Goal: Task Accomplishment & Management: Use online tool/utility

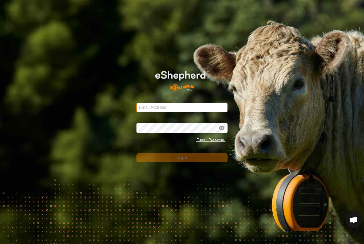
type input "[EMAIL_ADDRESS][DOMAIN_NAME]"
click at [182, 158] on button "Log In" at bounding box center [181, 157] width 91 height 9
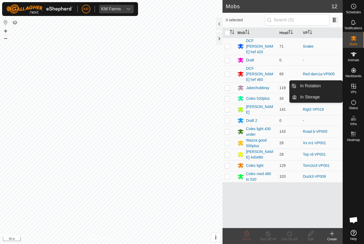
click at [335, 87] on link "In Rotation" at bounding box center [319, 86] width 46 height 11
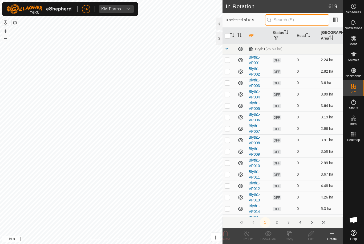
click at [314, 17] on input "text" at bounding box center [297, 19] width 64 height 11
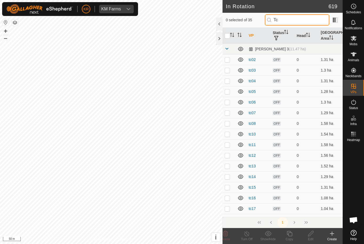
type input "Tc"
click at [227, 59] on p-checkbox at bounding box center [226, 59] width 5 height 4
checkbox input "true"
click at [311, 234] on icon at bounding box center [310, 233] width 5 height 5
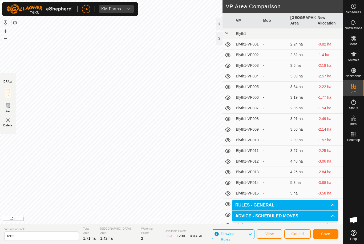
click at [328, 234] on span "Save" at bounding box center [325, 234] width 9 height 4
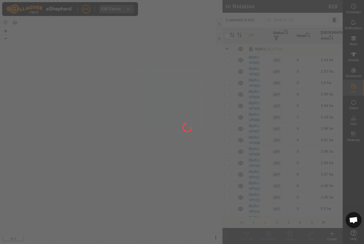
click at [358, 43] on div at bounding box center [182, 122] width 364 height 244
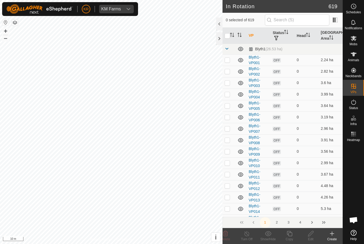
click at [355, 41] on icon at bounding box center [353, 38] width 6 height 6
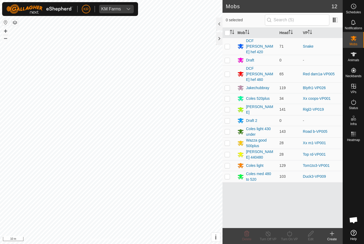
click at [226, 163] on p-checkbox at bounding box center [226, 165] width 5 height 4
checkbox input "true"
click at [291, 239] on div "Turn On VP" at bounding box center [288, 239] width 21 height 5
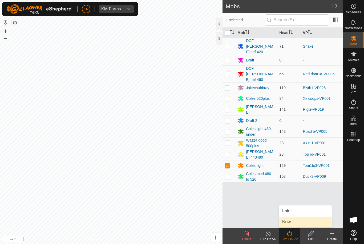
click at [299, 223] on link "Now" at bounding box center [305, 222] width 53 height 11
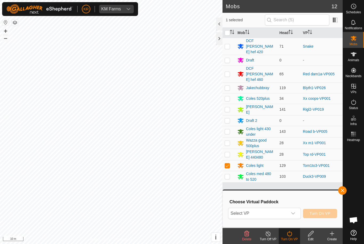
click at [291, 213] on icon "dropdown trigger" at bounding box center [293, 213] width 4 height 2
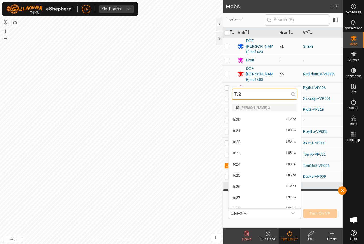
click at [275, 96] on input "Tc2" at bounding box center [264, 94] width 65 height 11
type input "Tc"
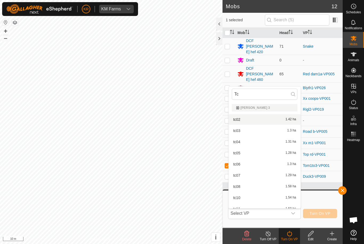
click at [278, 122] on div "tc02 1.42 ha" at bounding box center [264, 119] width 65 height 6
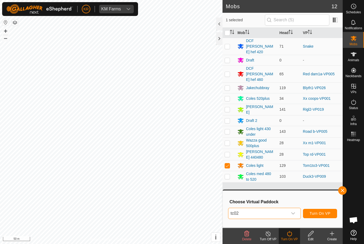
click at [327, 214] on span "Turn On VP" at bounding box center [319, 213] width 21 height 4
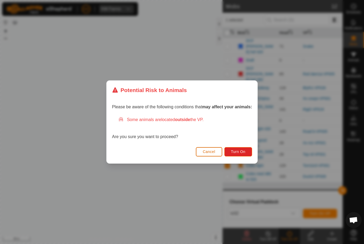
click at [242, 147] on button "Turn On" at bounding box center [238, 151] width 28 height 9
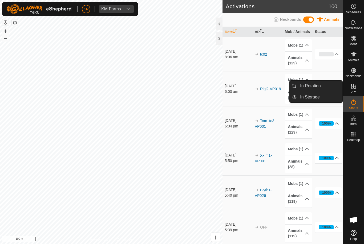
click at [328, 87] on link "In Rotation" at bounding box center [319, 86] width 46 height 11
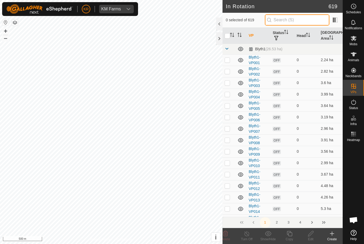
click at [297, 21] on input "text" at bounding box center [297, 19] width 64 height 11
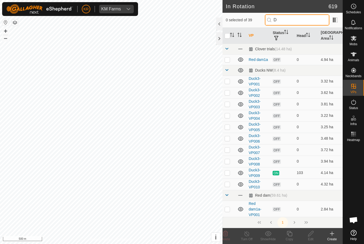
type input "D"
click at [229, 184] on p-checkbox at bounding box center [226, 184] width 5 height 4
checkbox input "true"
click at [312, 238] on div "Edit" at bounding box center [310, 239] width 21 height 5
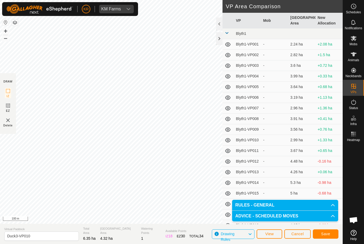
click at [327, 229] on button "Save" at bounding box center [325, 233] width 26 height 9
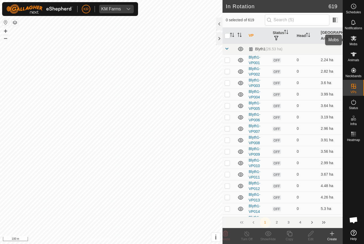
click at [354, 41] on icon at bounding box center [353, 38] width 6 height 5
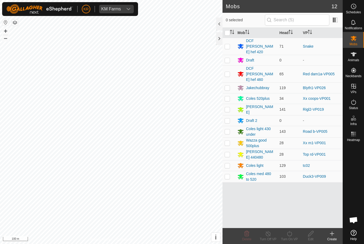
click at [228, 174] on p-checkbox at bounding box center [226, 176] width 5 height 4
checkbox input "true"
click at [287, 238] on div "Turn On VP" at bounding box center [288, 239] width 21 height 5
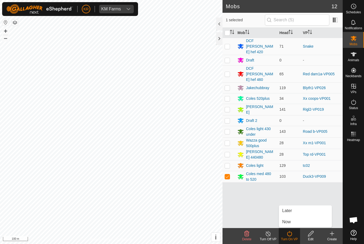
click at [294, 223] on link "Now" at bounding box center [305, 222] width 53 height 11
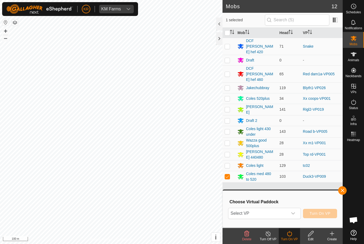
click at [290, 213] on div "dropdown trigger" at bounding box center [292, 213] width 11 height 11
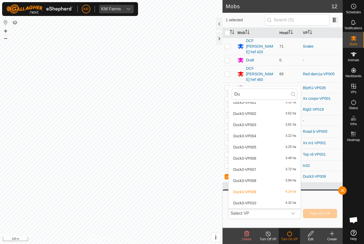
scroll to position [17, 0]
type input "Du"
click at [258, 204] on div "Duck3-VP010 4.32 ha" at bounding box center [264, 203] width 65 height 6
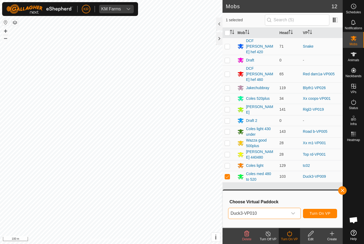
click at [320, 215] on span "Turn On VP" at bounding box center [319, 213] width 21 height 4
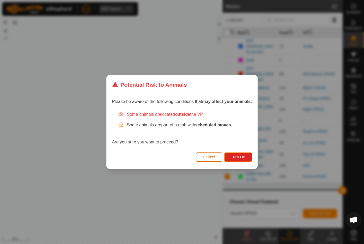
click at [242, 155] on span "Turn On" at bounding box center [238, 157] width 14 height 4
